Goal: Transaction & Acquisition: Purchase product/service

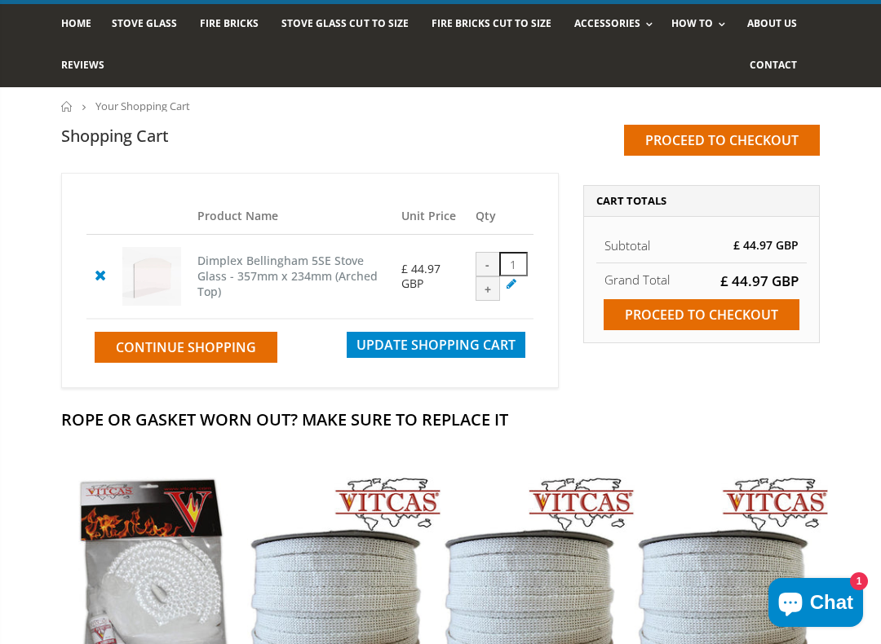
scroll to position [105, 0]
click at [673, 311] on input "Proceed to checkout" at bounding box center [701, 315] width 196 height 31
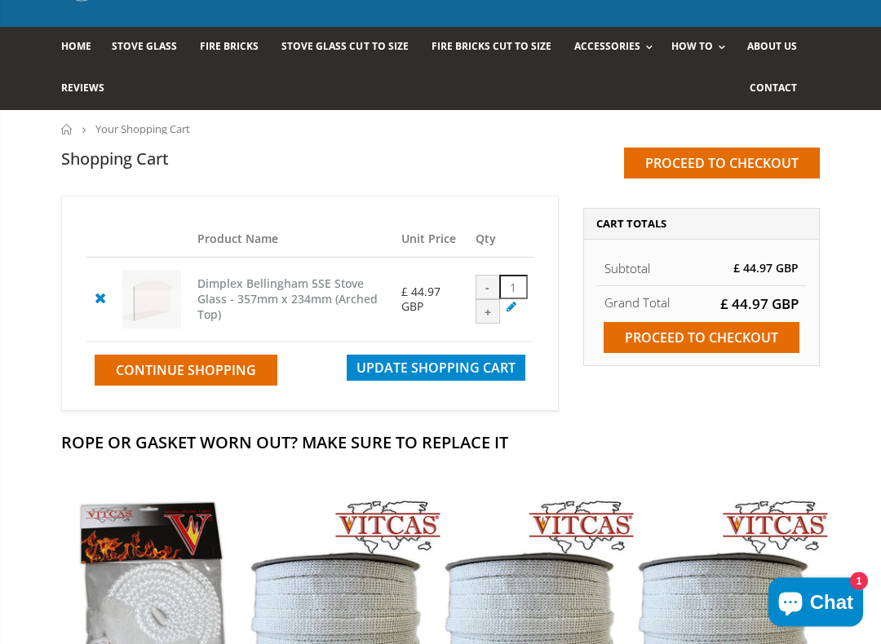
scroll to position [87, 0]
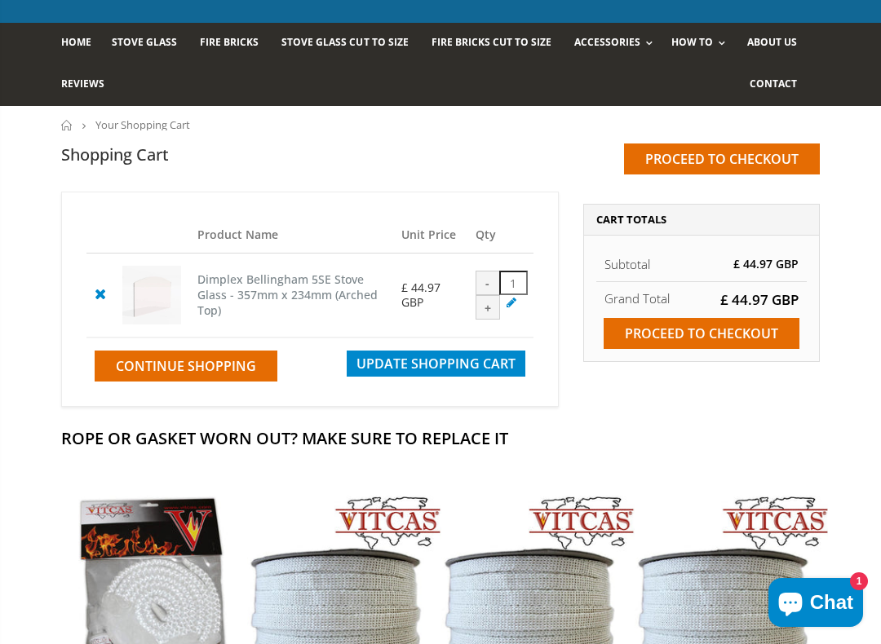
click at [831, 552] on span "Chat" at bounding box center [831, 602] width 43 height 24
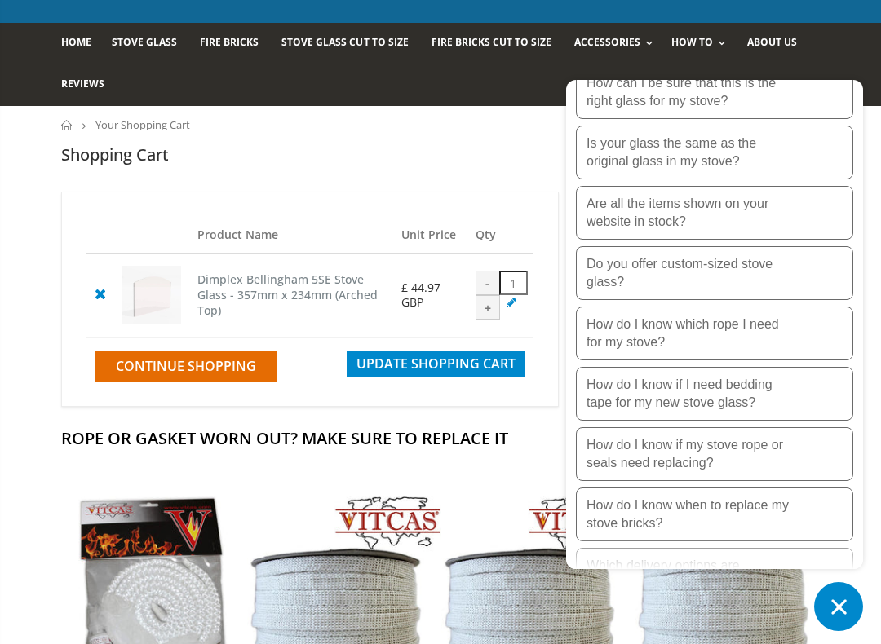
scroll to position [206, 0]
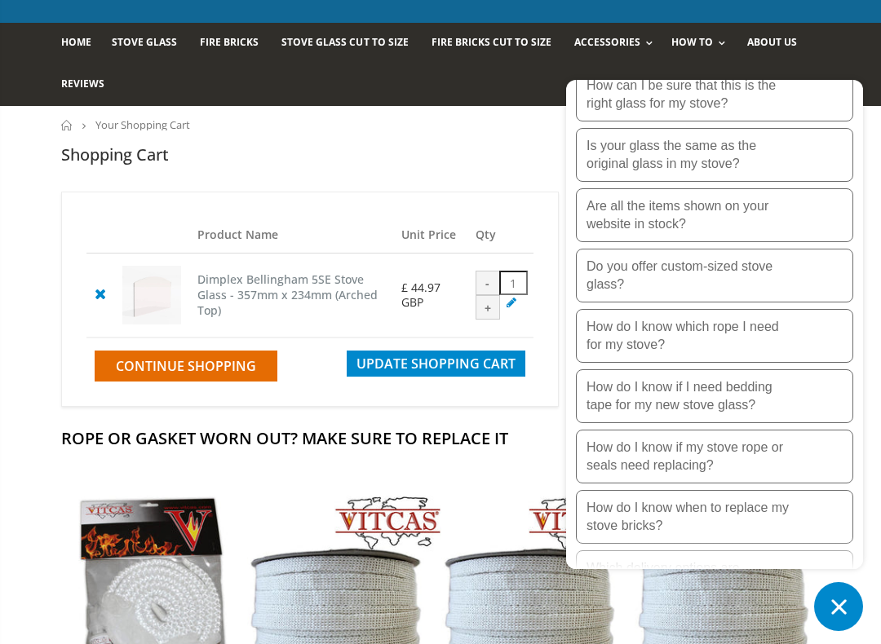
click at [626, 452] on p "How do I know if my stove rope or seals need replacing?" at bounding box center [688, 457] width 204 height 36
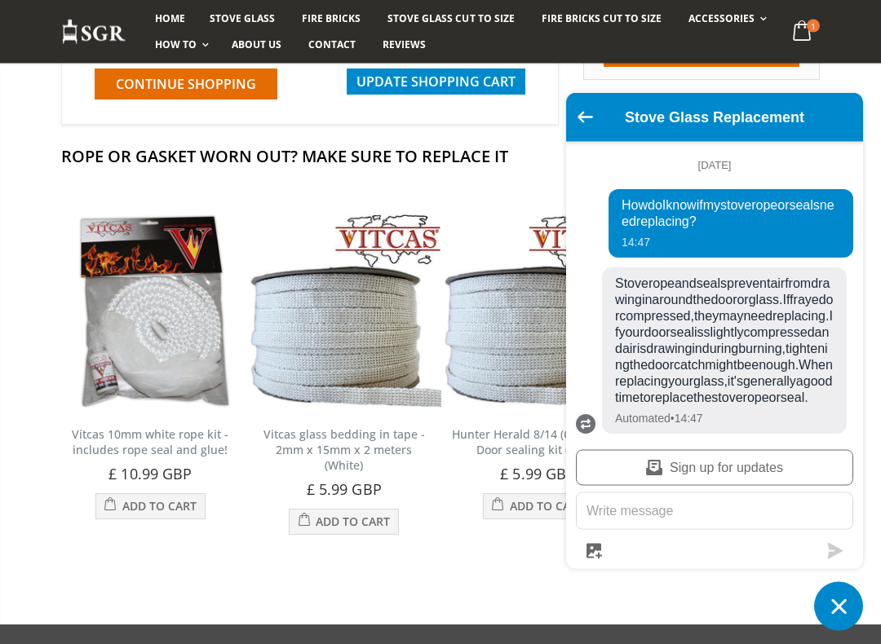
scroll to position [369, 0]
click at [141, 483] on span "£ 10.99 GBP" at bounding box center [149, 474] width 83 height 20
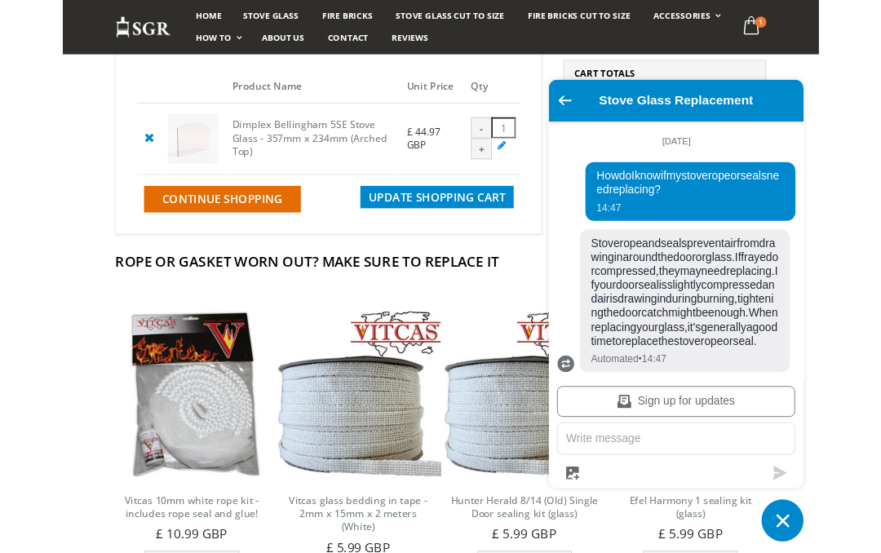
scroll to position [189, 0]
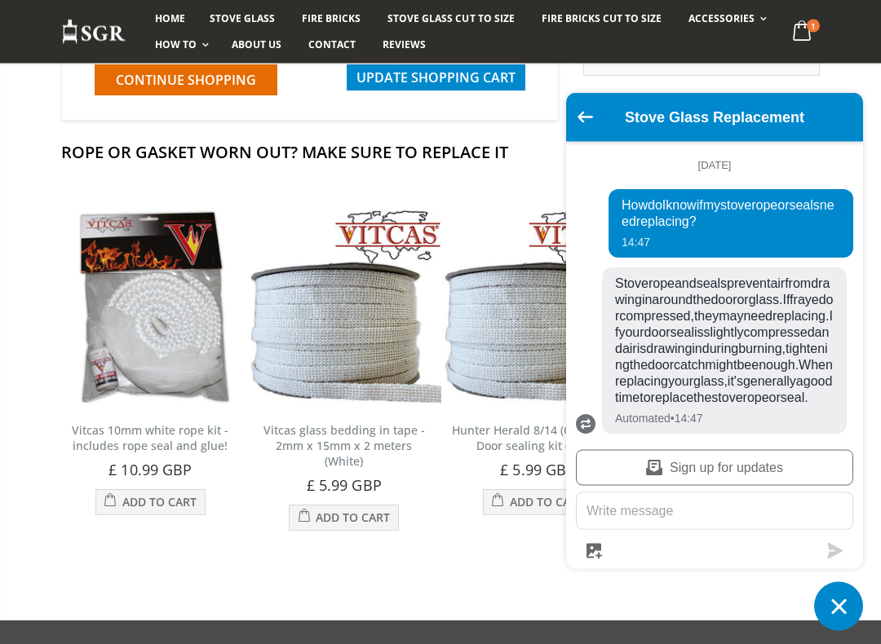
click at [139, 510] on span "Add to Cart" at bounding box center [159, 502] width 74 height 15
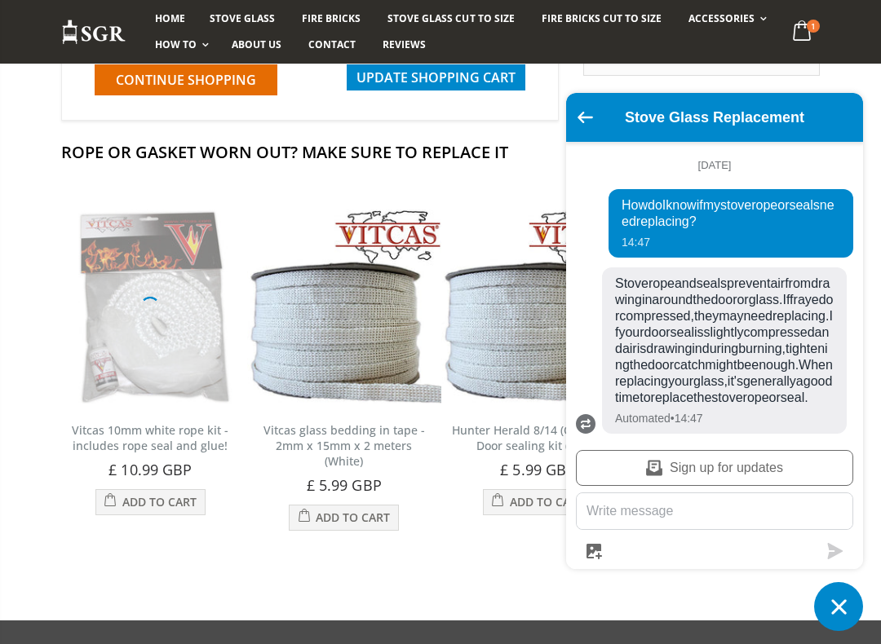
click at [135, 510] on span "Add to Cart" at bounding box center [159, 501] width 74 height 15
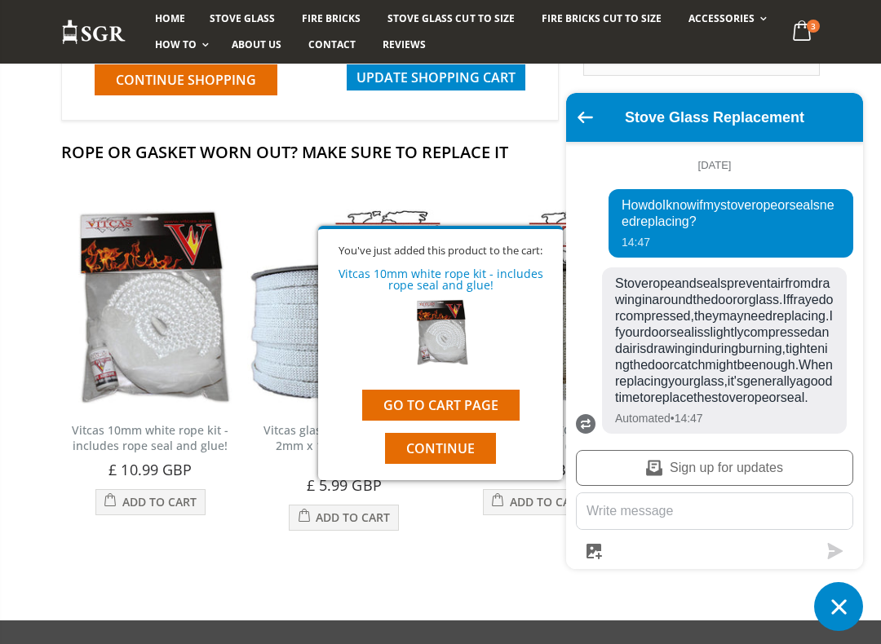
click at [418, 406] on link "Go to cart page" at bounding box center [440, 405] width 157 height 31
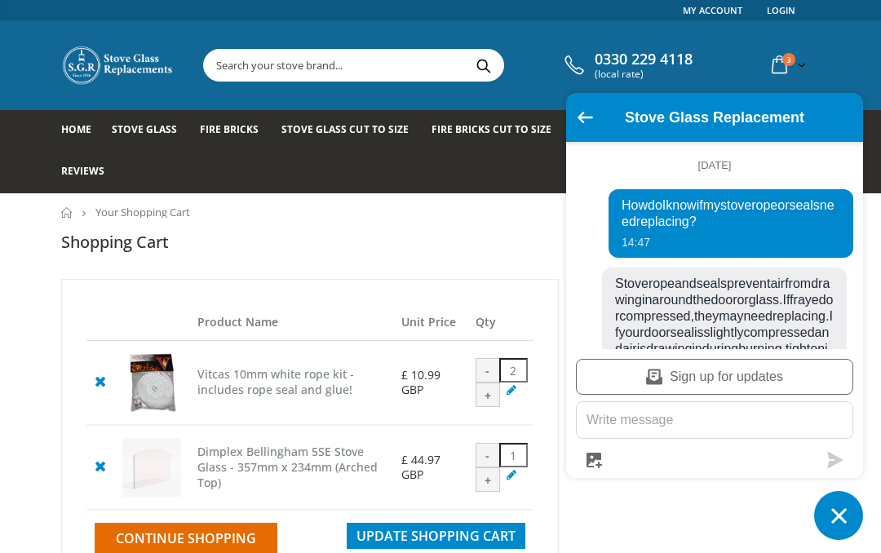
scroll to position [262, 0]
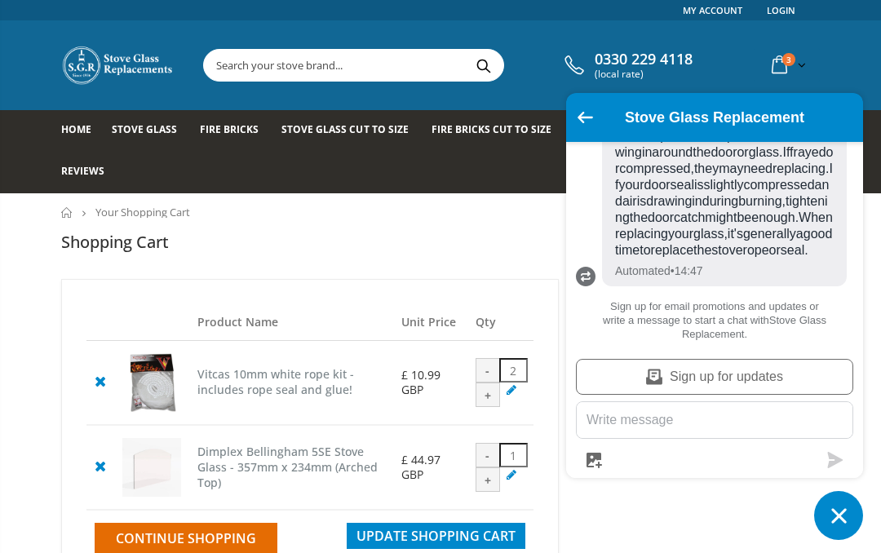
click at [824, 510] on button "Chat window" at bounding box center [838, 515] width 49 height 49
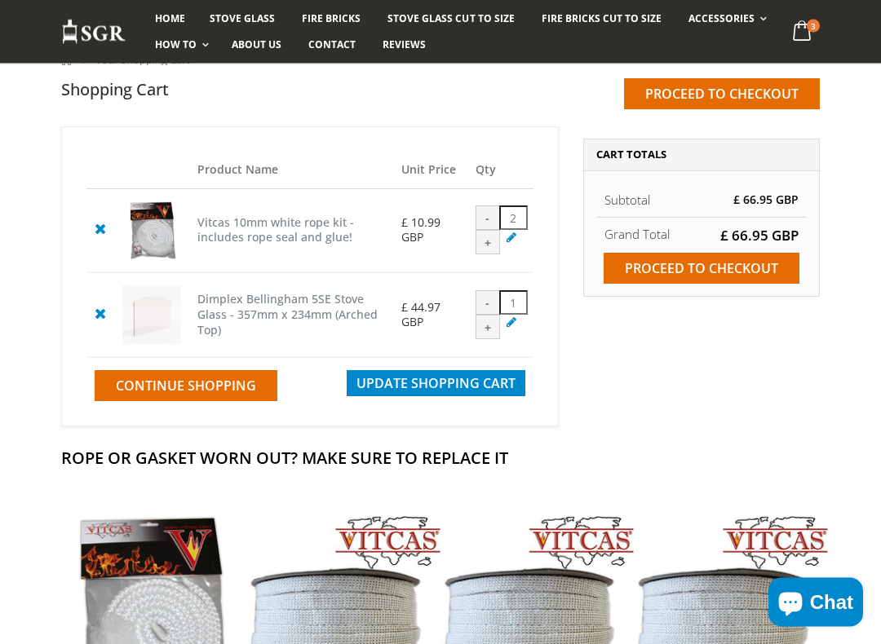
scroll to position [152, 0]
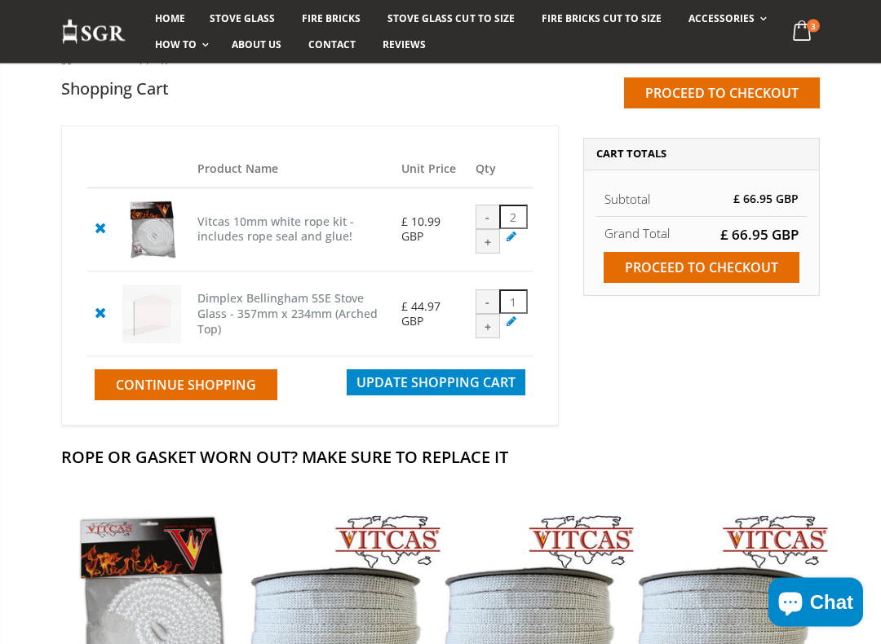
click at [500, 207] on div "-" at bounding box center [487, 217] width 24 height 24
type input "1"
click at [407, 395] on button "Update Shopping Cart" at bounding box center [436, 382] width 179 height 26
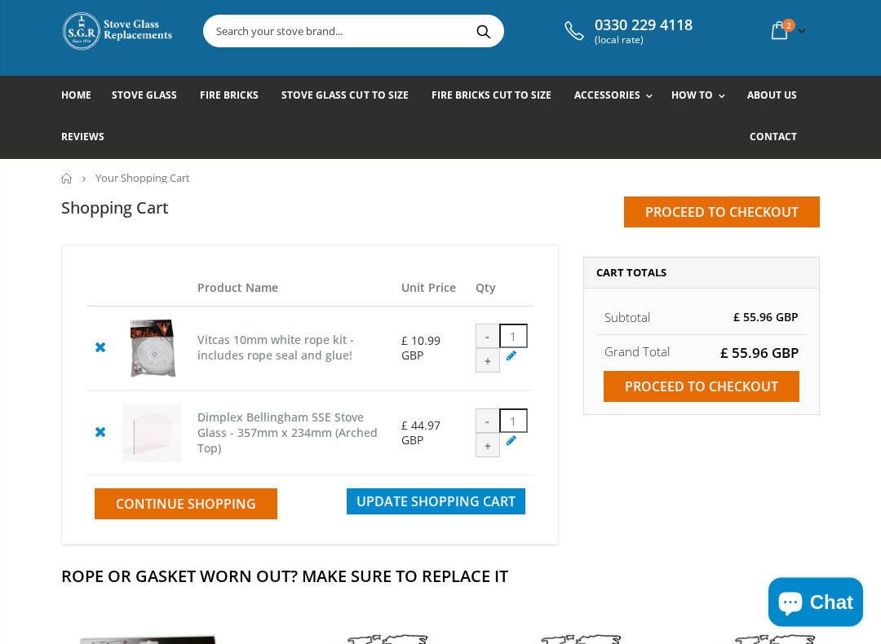
scroll to position [38, 0]
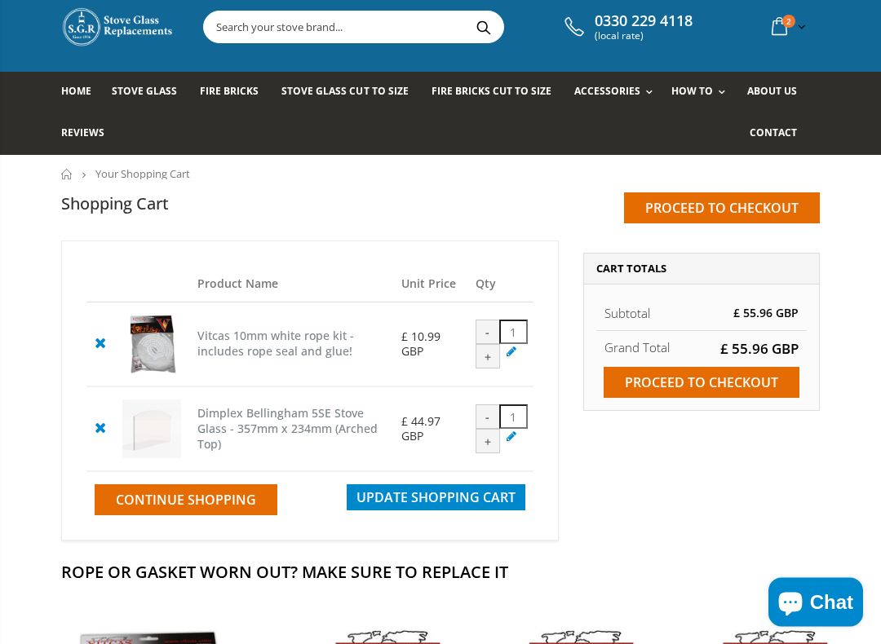
click at [500, 322] on div "-" at bounding box center [487, 332] width 24 height 24
click at [500, 328] on div "-" at bounding box center [487, 332] width 24 height 24
click at [500, 330] on div "-" at bounding box center [487, 332] width 24 height 24
click at [101, 352] on icon at bounding box center [100, 343] width 20 height 20
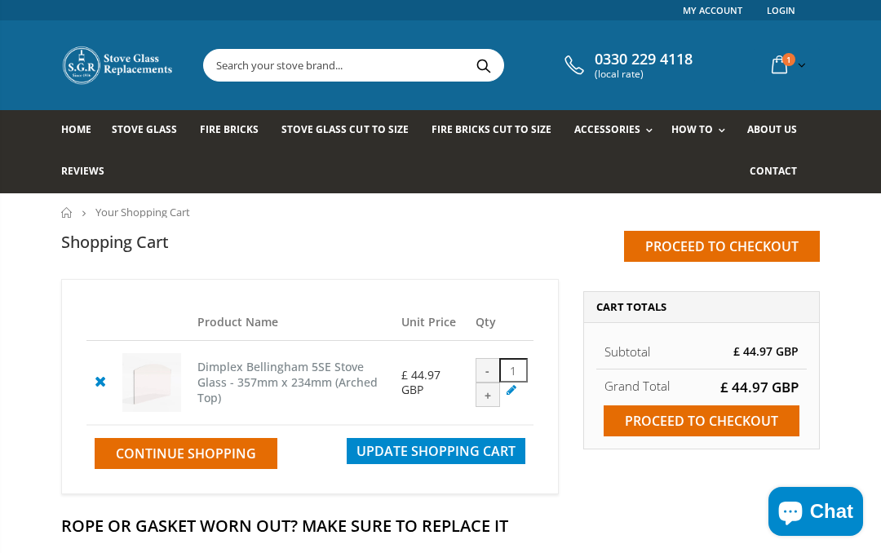
click at [677, 424] on input "Proceed to checkout" at bounding box center [701, 420] width 196 height 31
